Goal: Navigation & Orientation: Find specific page/section

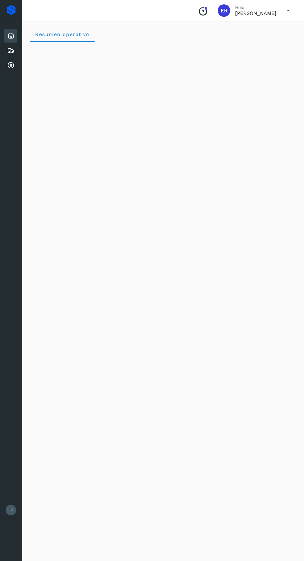
click at [12, 63] on icon at bounding box center [10, 65] width 7 height 7
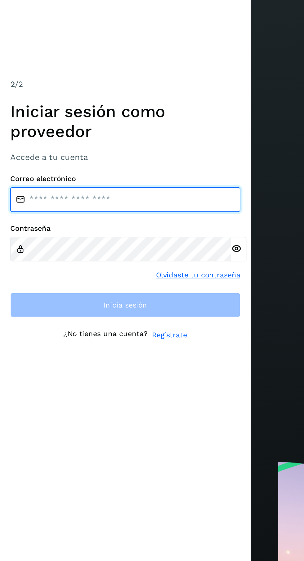
click at [68, 282] on input "email" at bounding box center [76, 274] width 140 height 15
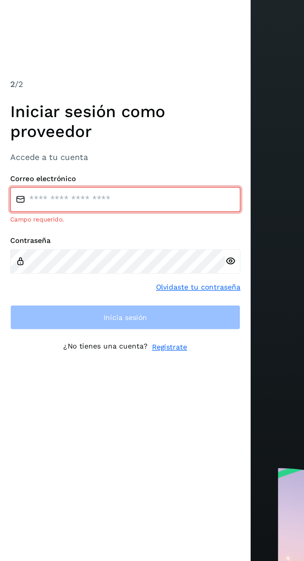
type input "**********"
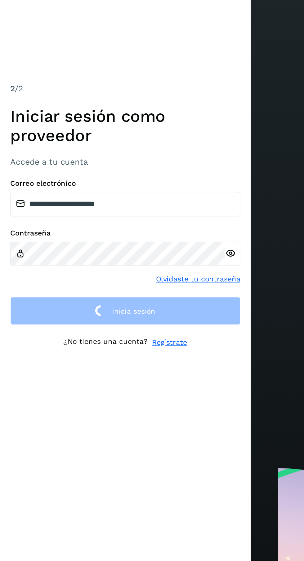
scroll to position [4, 0]
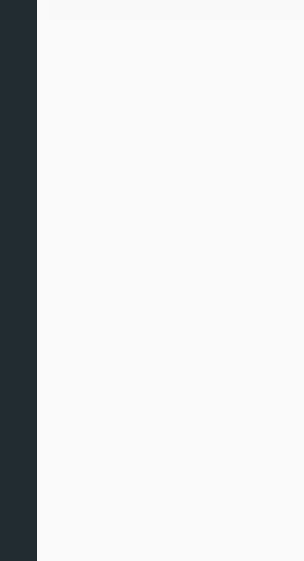
click at [110, 366] on div "Resumen operativo" at bounding box center [163, 289] width 282 height 541
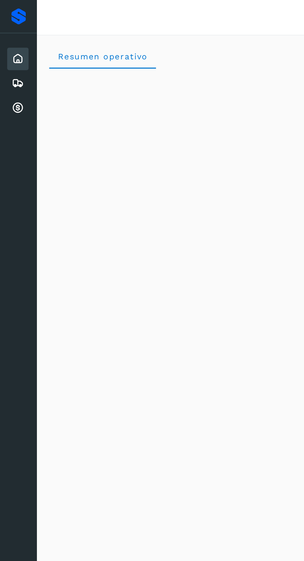
click at [12, 66] on icon at bounding box center [10, 65] width 7 height 7
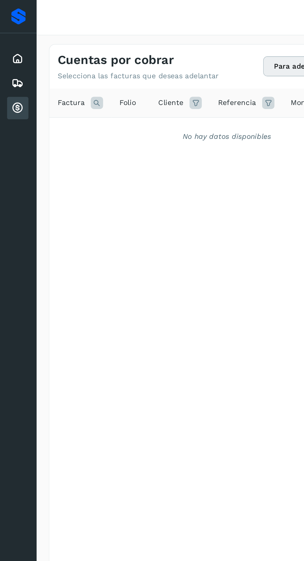
scroll to position [0, 27]
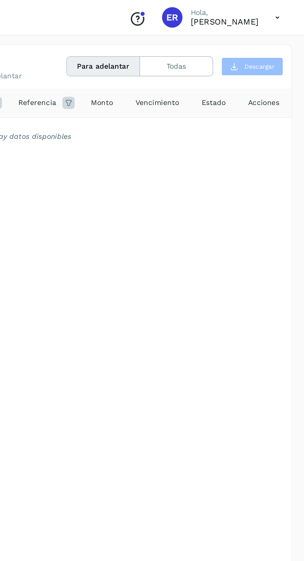
click at [229, 41] on button "Todas" at bounding box center [227, 39] width 44 height 11
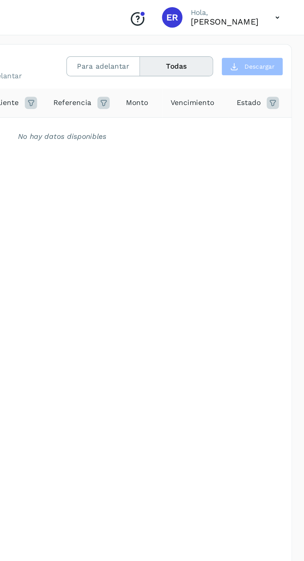
scroll to position [0, 0]
